Goal: Find specific page/section: Find specific page/section

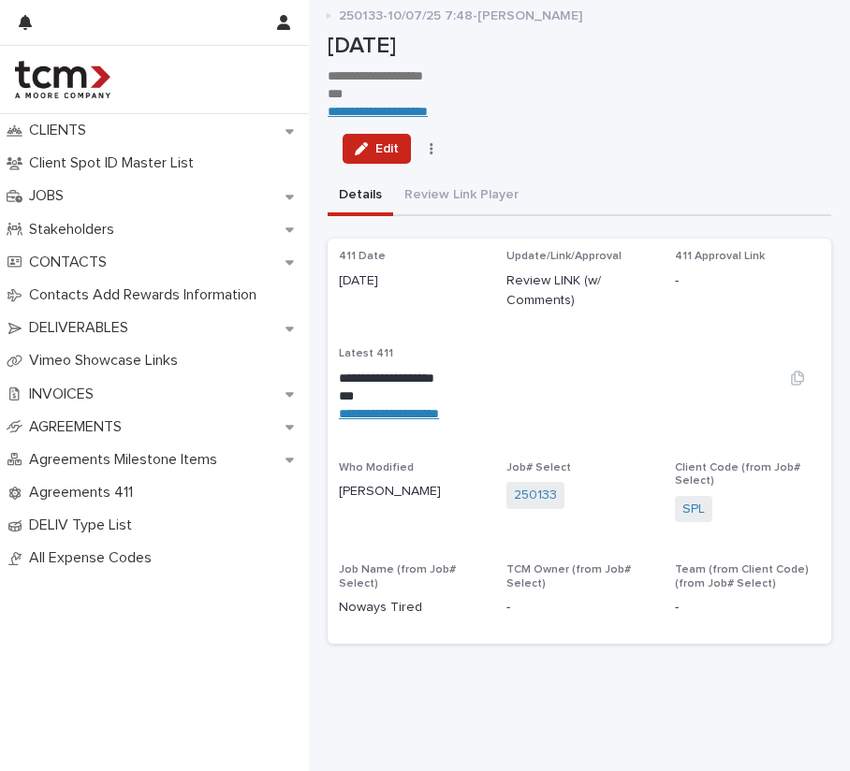
click at [413, 407] on link "**********" at bounding box center [389, 413] width 100 height 13
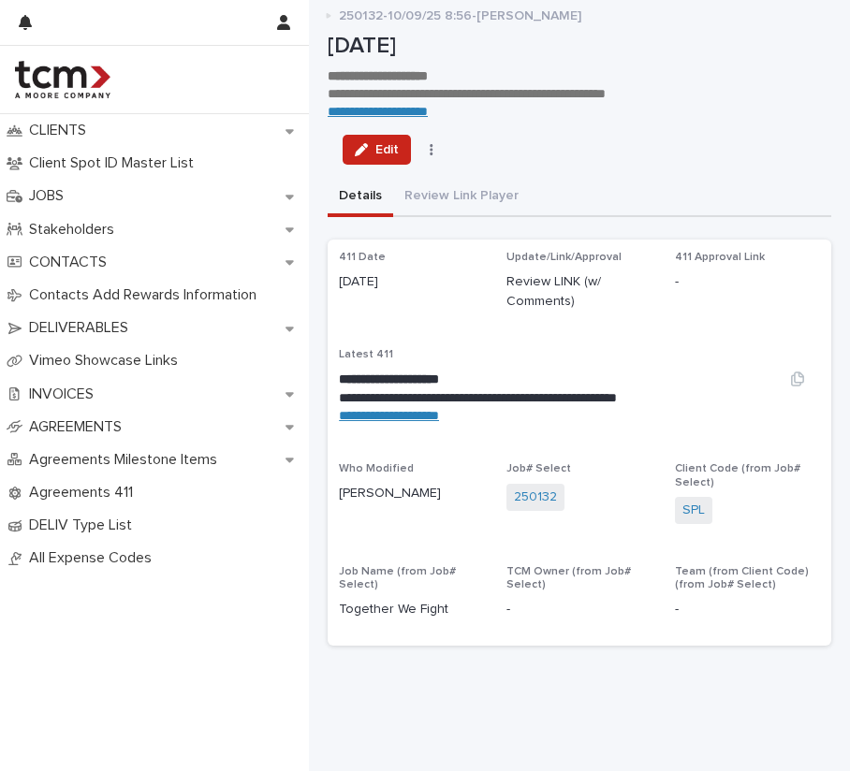
click at [432, 409] on link "**********" at bounding box center [389, 415] width 100 height 13
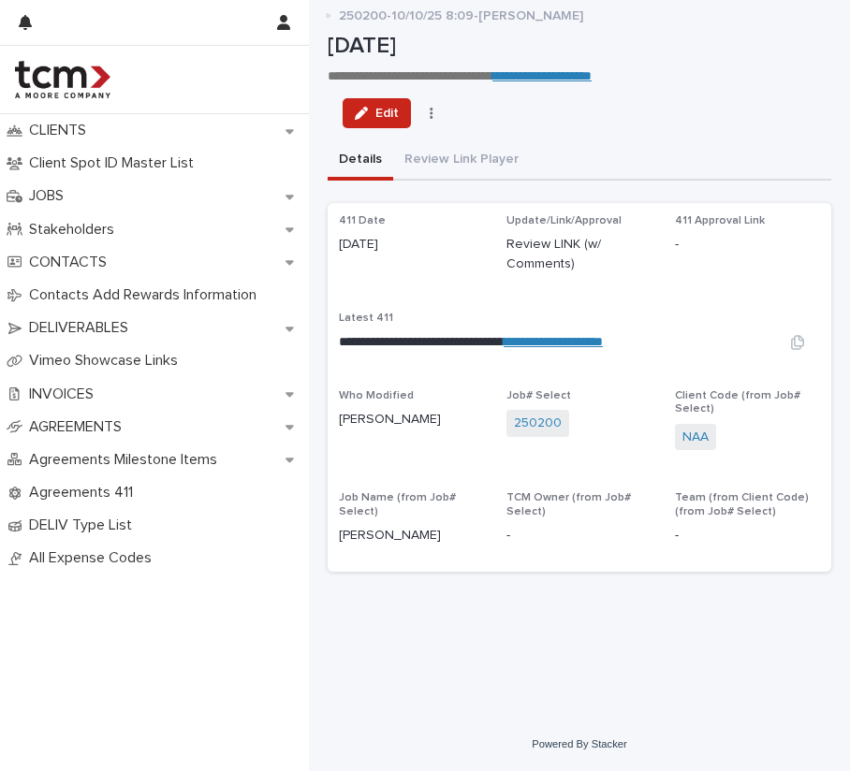
click at [581, 335] on link "**********" at bounding box center [553, 341] width 99 height 13
